Goal: Task Accomplishment & Management: Complete application form

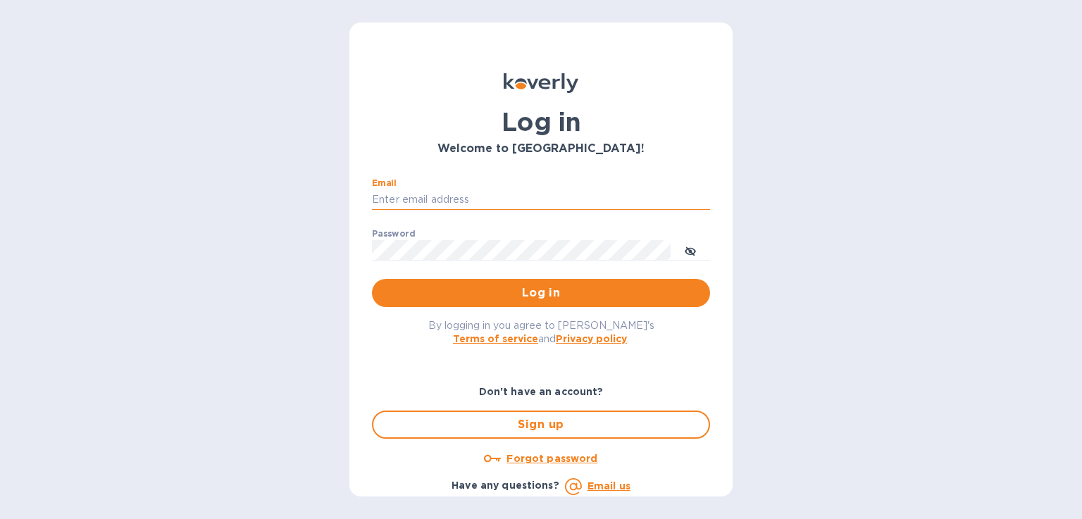
click at [452, 199] on input "Email" at bounding box center [541, 200] width 338 height 21
type input "[PERSON_NAME][EMAIL_ADDRESS][PERSON_NAME][DOMAIN_NAME]"
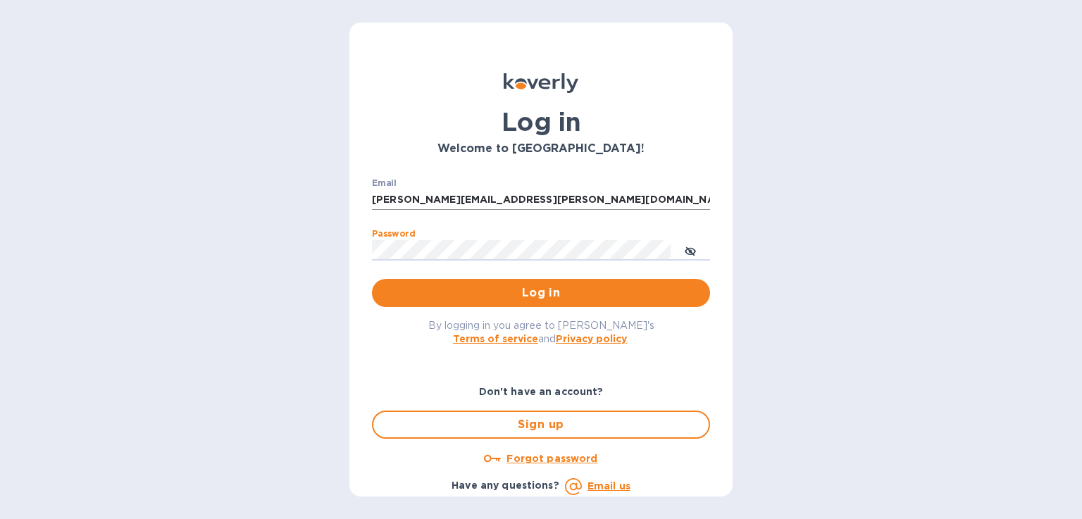
click at [372, 279] on button "Log in" at bounding box center [541, 293] width 338 height 28
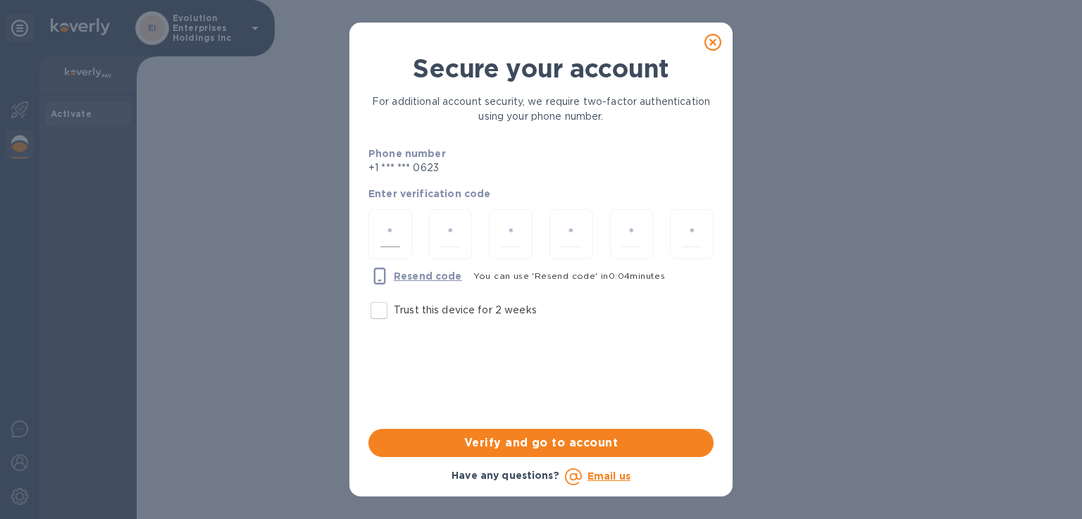
click at [393, 237] on input "number" at bounding box center [391, 234] width 20 height 26
type input "8"
type input "3"
type input "1"
type input "9"
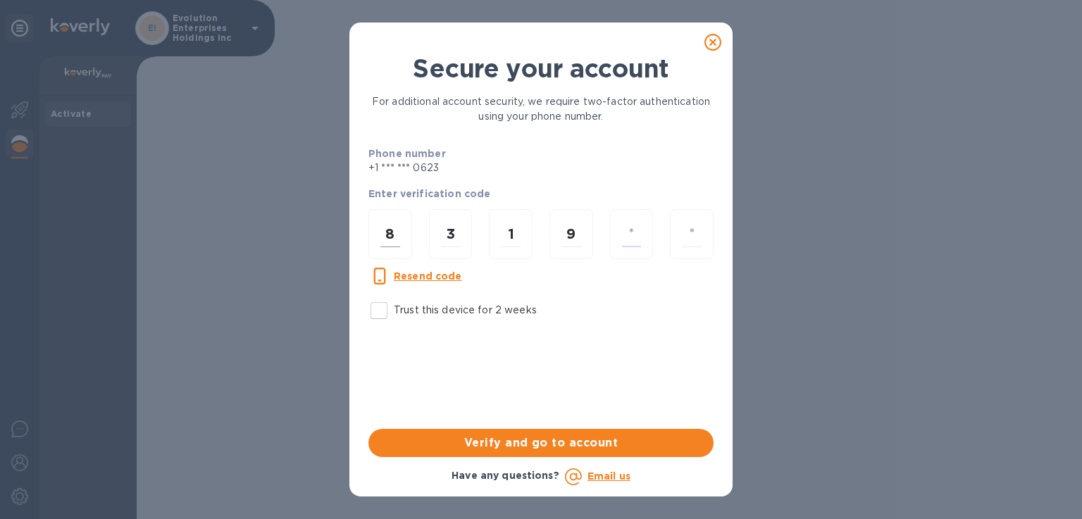
type input "6"
type input "7"
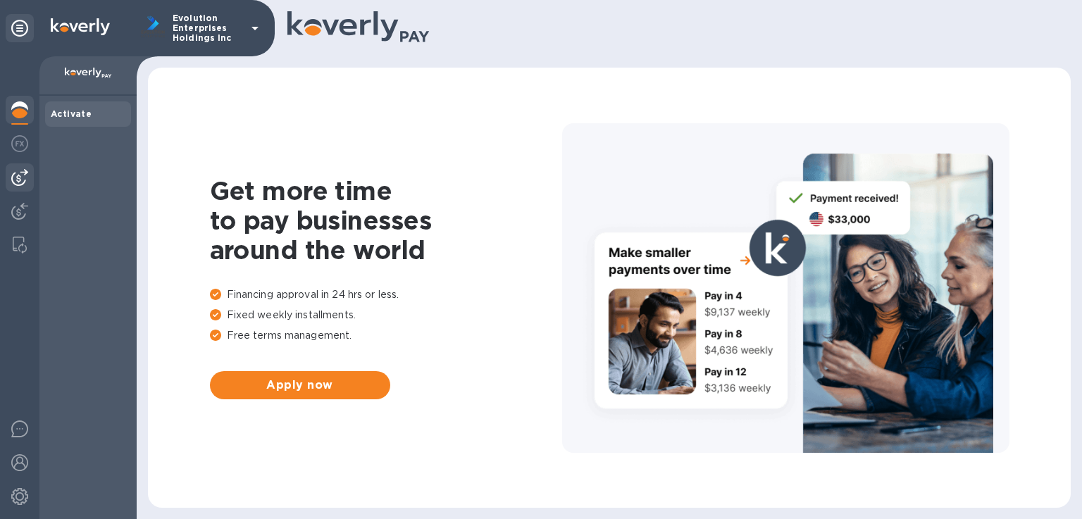
click at [25, 185] on img at bounding box center [19, 177] width 17 height 17
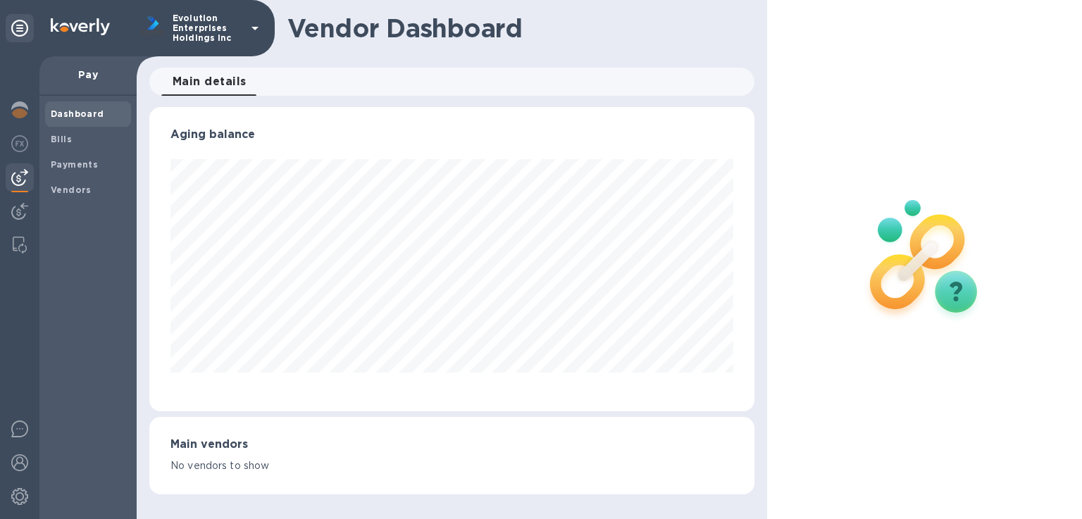
scroll to position [304, 605]
click at [65, 140] on b "Bills" at bounding box center [61, 139] width 21 height 11
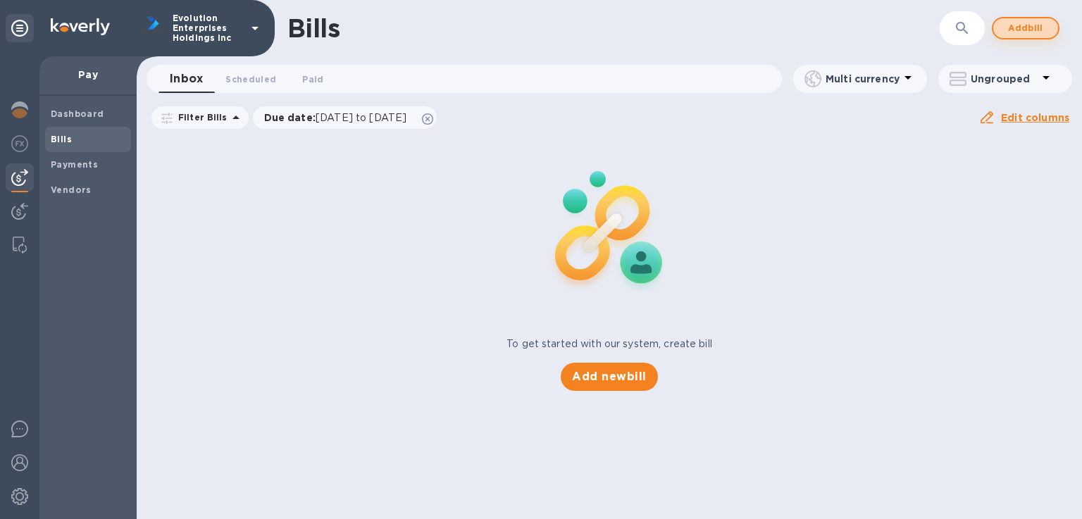
click at [1027, 35] on span "Add bill" at bounding box center [1026, 28] width 42 height 17
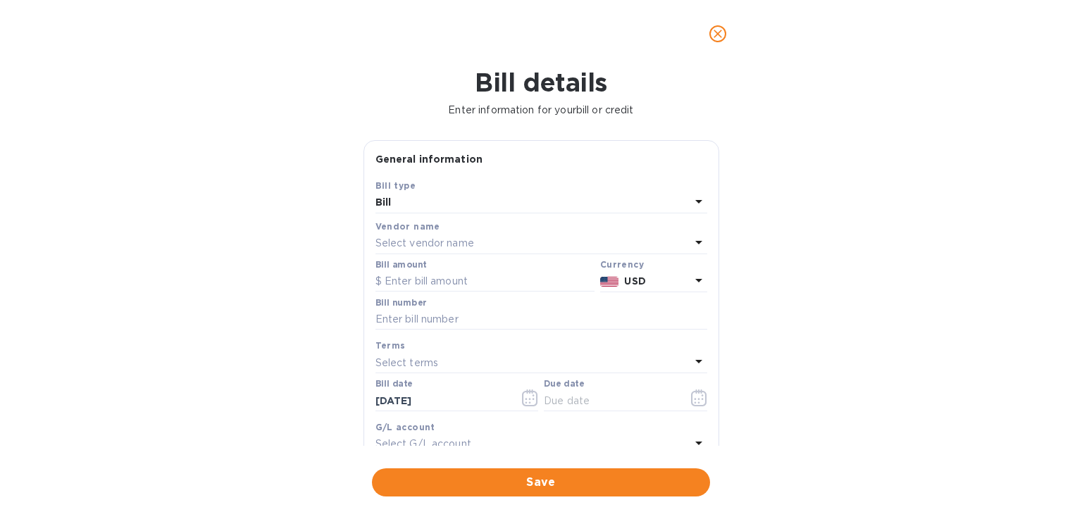
click at [578, 233] on div "Vendor name" at bounding box center [542, 226] width 332 height 15
click at [505, 243] on div "Select vendor name" at bounding box center [533, 244] width 315 height 20
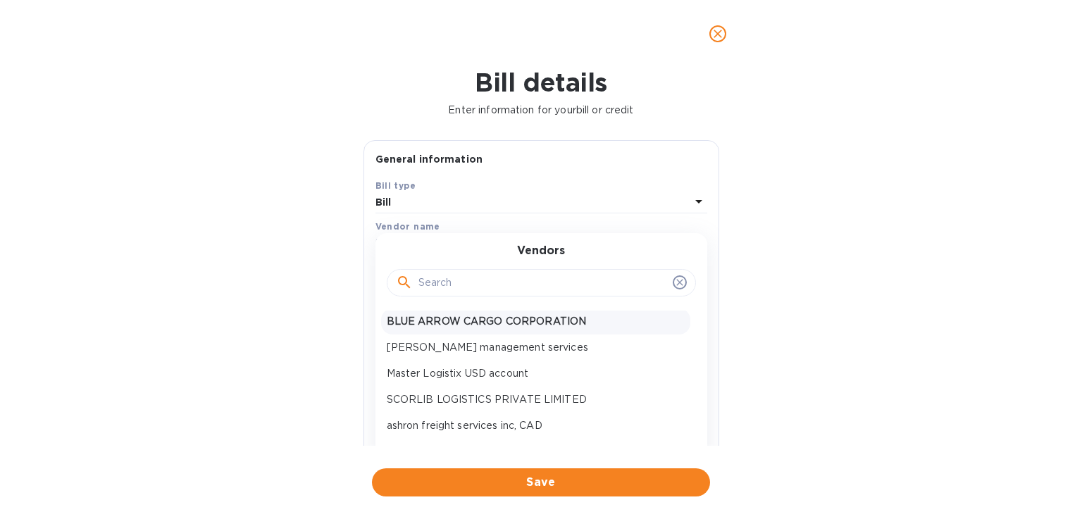
scroll to position [81, 0]
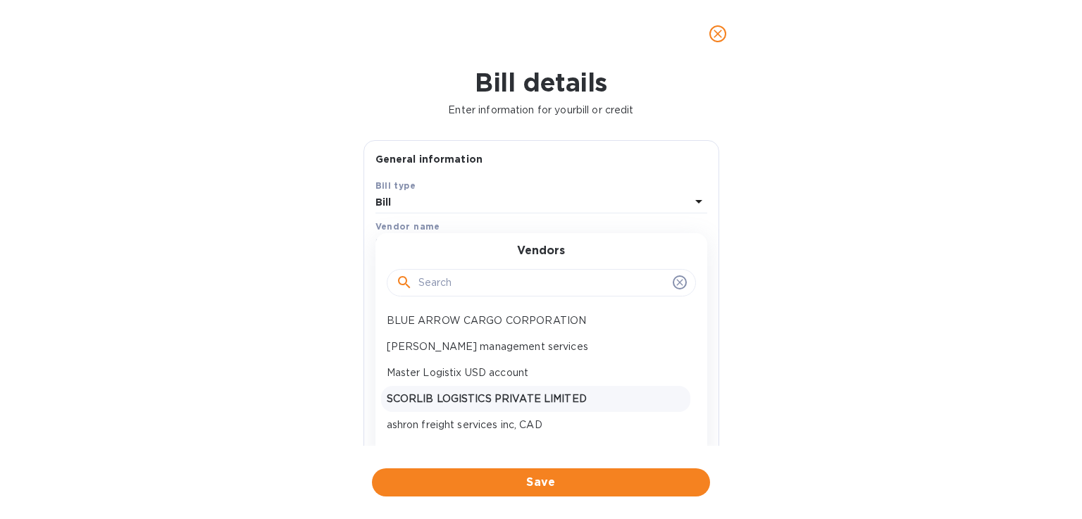
click at [516, 395] on p "SCORLIB LOGISTICS PRIVATE LIMITED" at bounding box center [536, 399] width 298 height 15
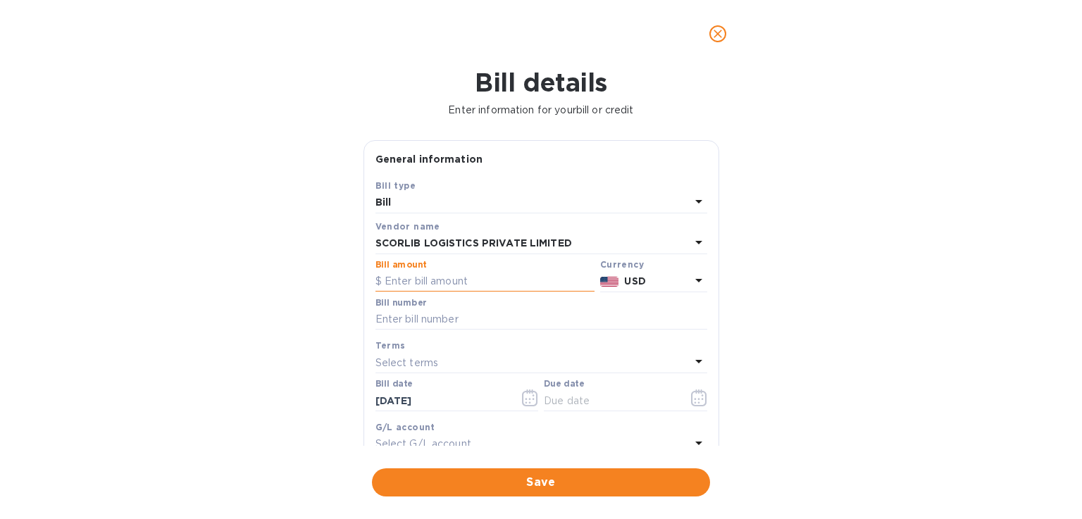
click at [409, 281] on input "text" at bounding box center [485, 281] width 219 height 21
type input "52,559.00"
click at [403, 328] on input "text" at bounding box center [542, 319] width 332 height 21
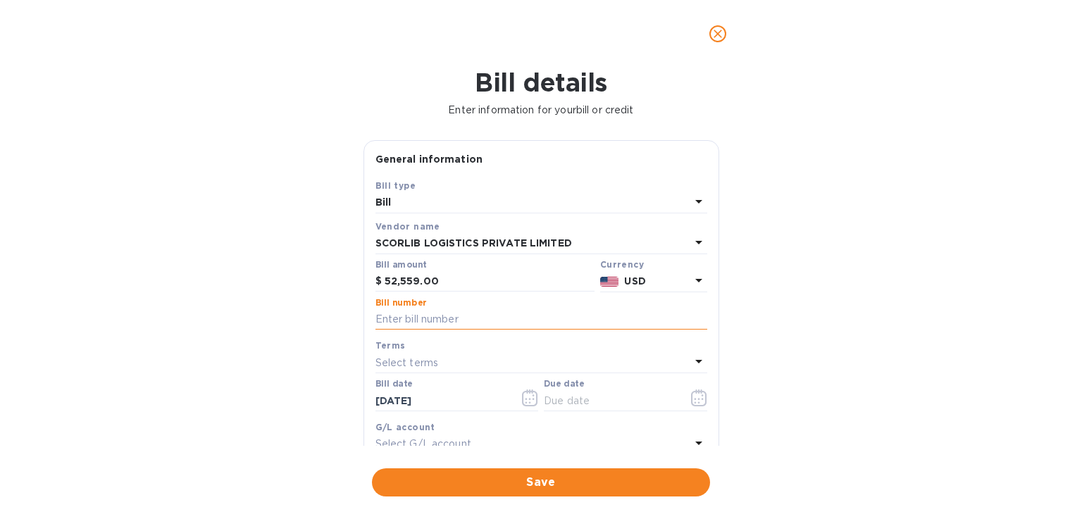
paste input "B2025260030"
type input "B2025260030, B2025260031, B2025260032"
click at [692, 400] on icon "button" at bounding box center [699, 398] width 16 height 17
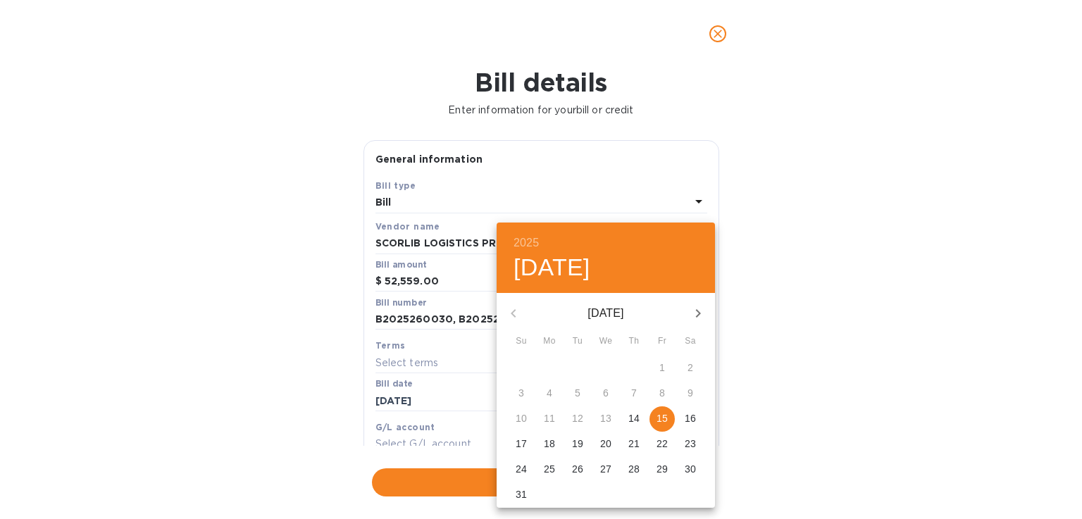
click at [665, 411] on button "15" at bounding box center [662, 419] width 25 height 25
type input "08/15/2025"
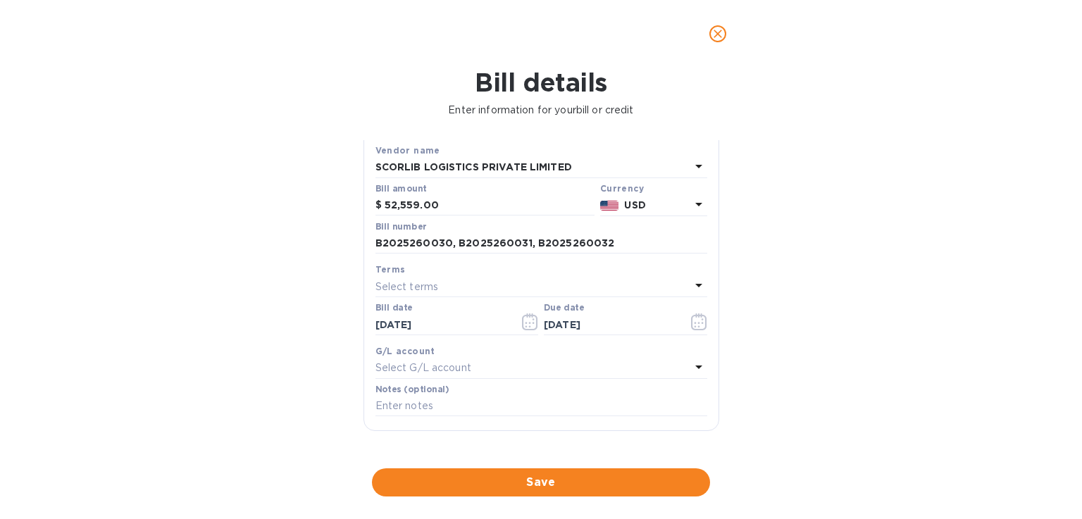
scroll to position [78, 0]
click at [565, 404] on input "text" at bounding box center [542, 405] width 332 height 21
paste input "B2025260030"
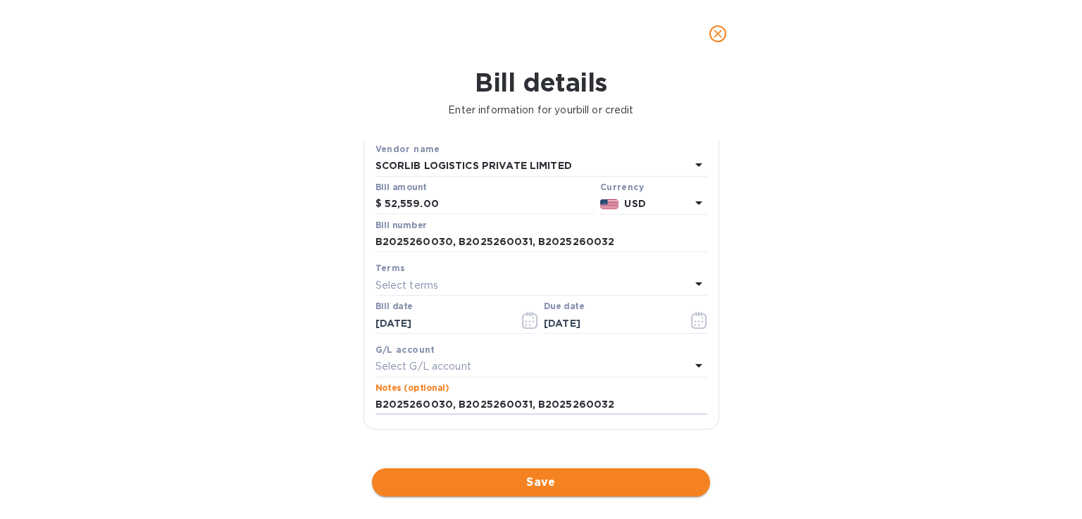
type input "B2025260030, B2025260031, B2025260032"
click at [559, 479] on span "Save" at bounding box center [541, 482] width 316 height 17
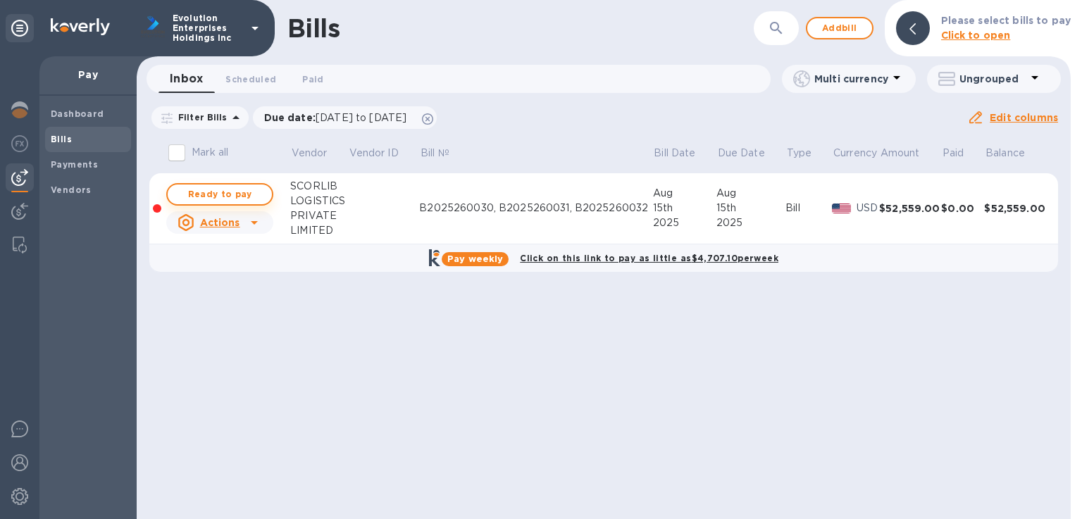
click at [261, 197] on button "Ready to pay" at bounding box center [219, 194] width 107 height 23
checkbox input "true"
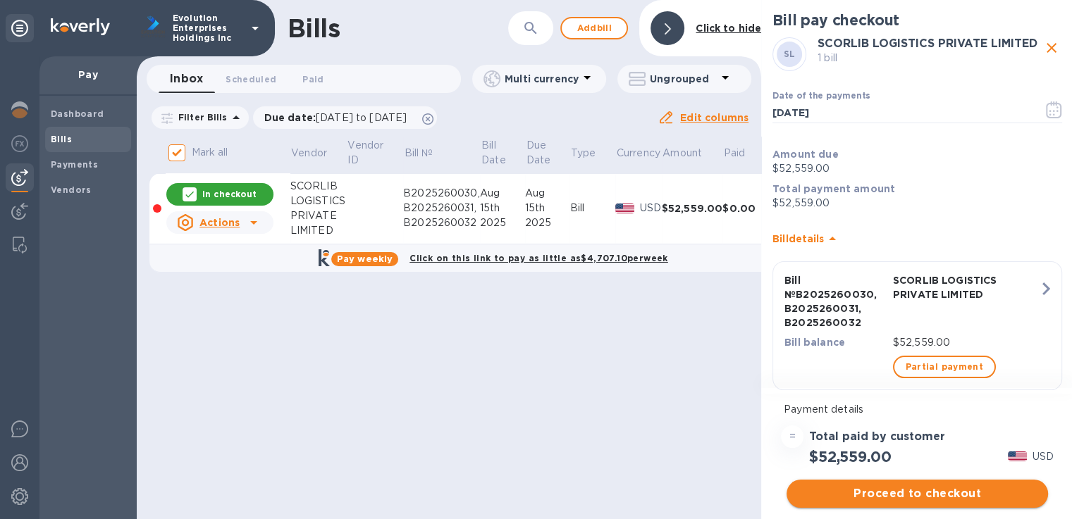
click at [841, 486] on span "Proceed to checkout" at bounding box center [917, 494] width 239 height 17
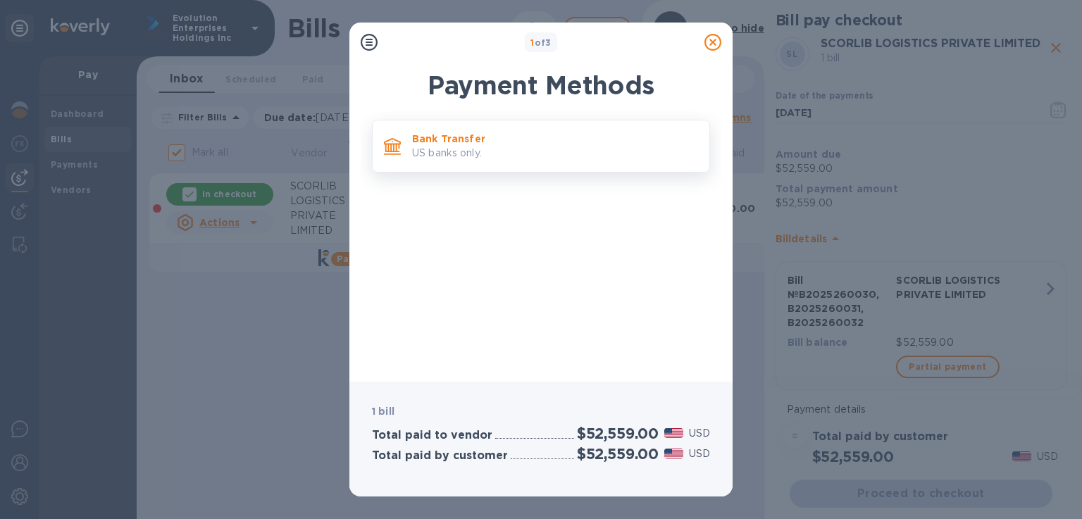
click at [420, 158] on p "US banks only." at bounding box center [555, 153] width 286 height 15
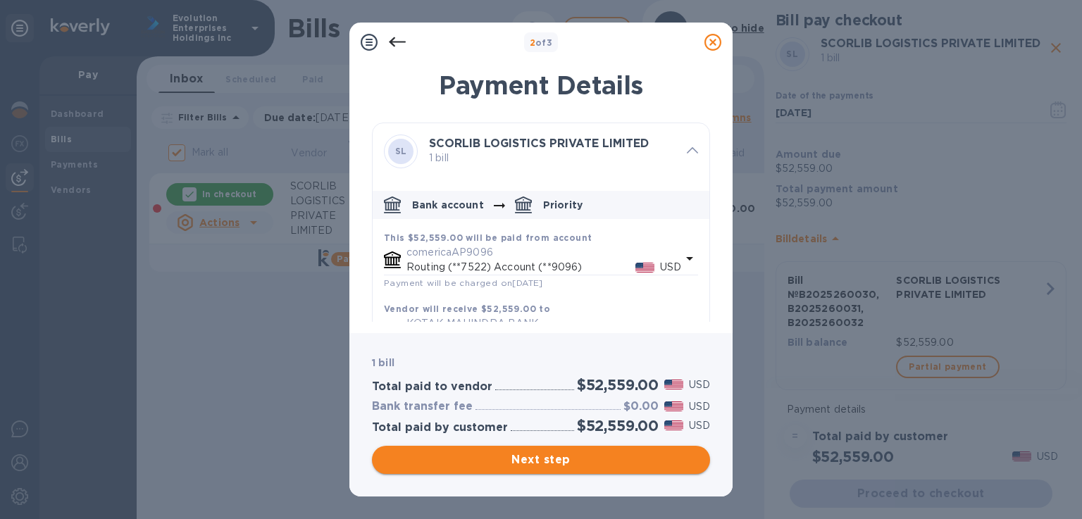
click at [500, 455] on span "Next step" at bounding box center [541, 460] width 316 height 17
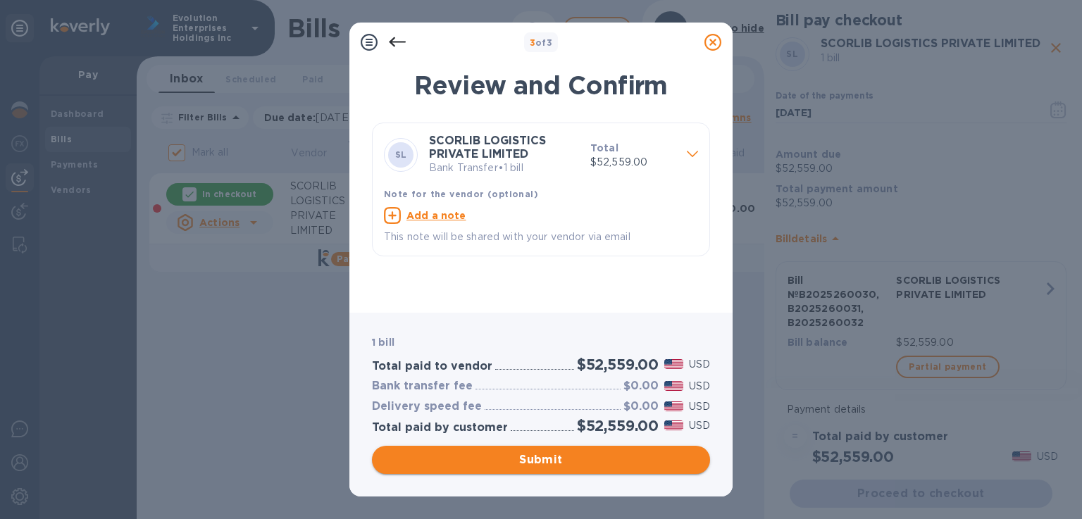
click at [500, 455] on span "Submit" at bounding box center [541, 460] width 316 height 17
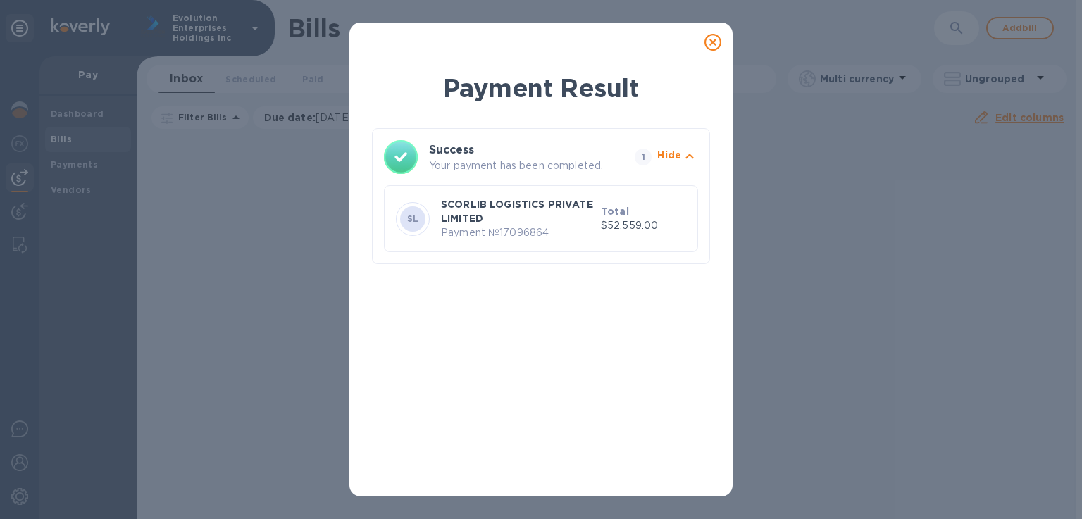
click at [712, 46] on icon at bounding box center [713, 42] width 17 height 17
